Goal: Check status

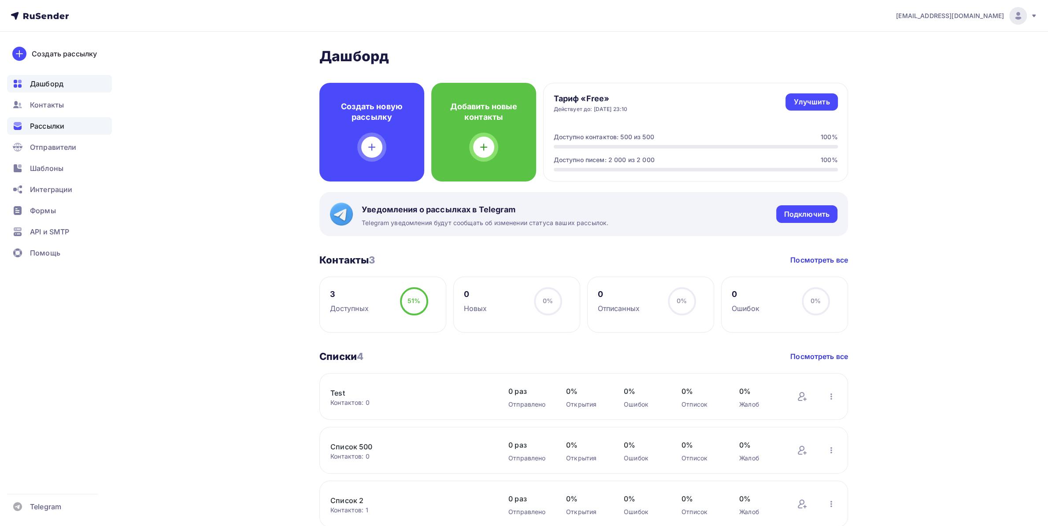
click at [46, 123] on span "Рассылки" at bounding box center [47, 126] width 34 height 11
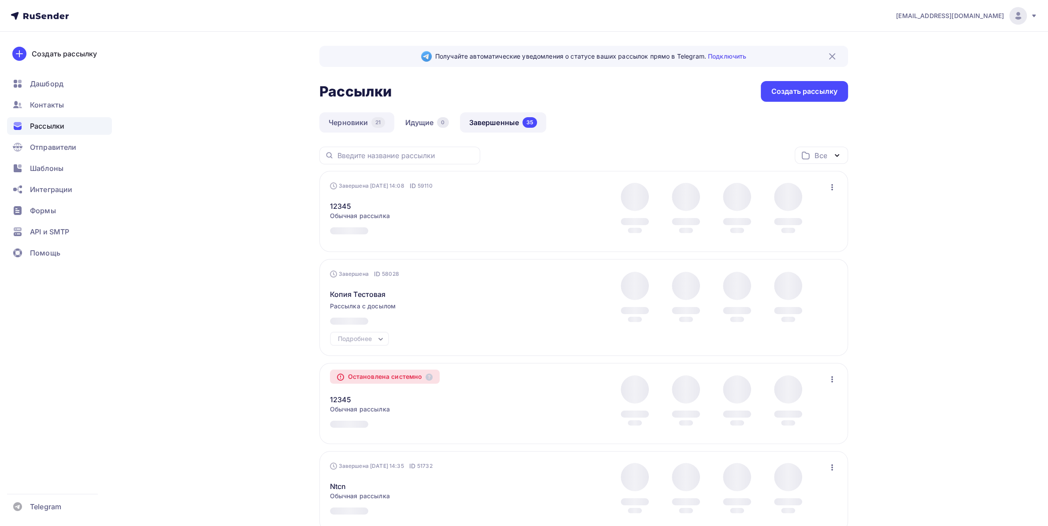
click at [373, 126] on div "21" at bounding box center [378, 122] width 13 height 11
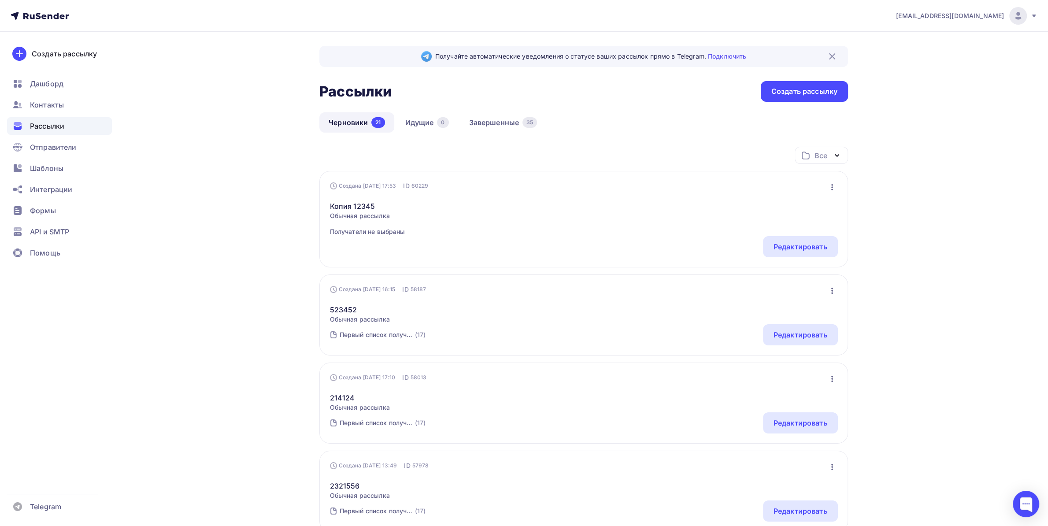
click at [405, 119] on link "Идущие 0" at bounding box center [427, 122] width 62 height 20
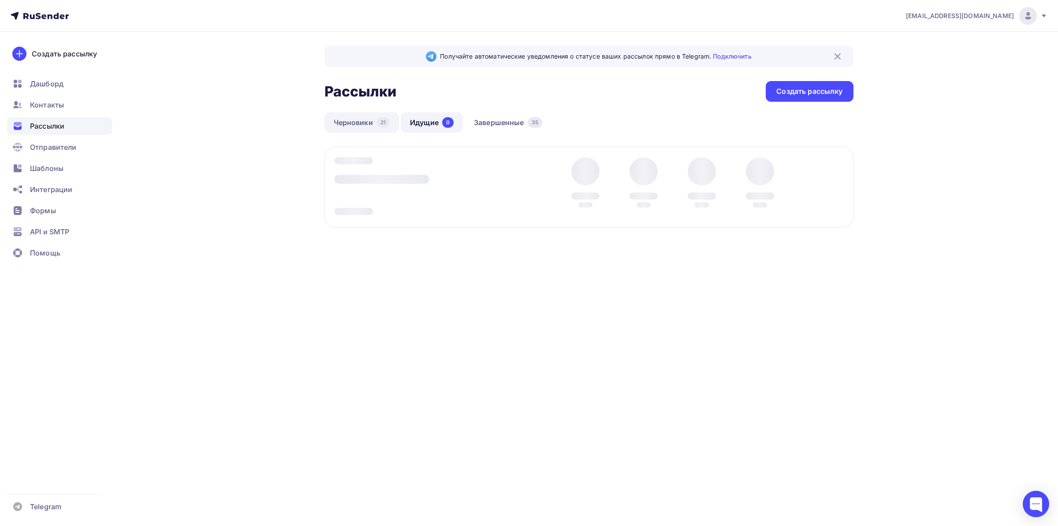
click at [355, 119] on link "Черновики 21" at bounding box center [361, 122] width 75 height 20
